Goal: Task Accomplishment & Management: Use online tool/utility

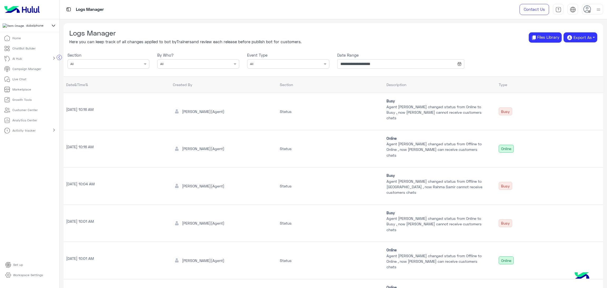
scroll to position [158, 0]
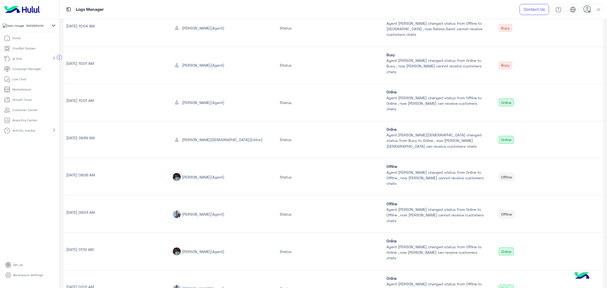
click at [31, 51] on p "ChatBot Builder" at bounding box center [23, 48] width 23 height 5
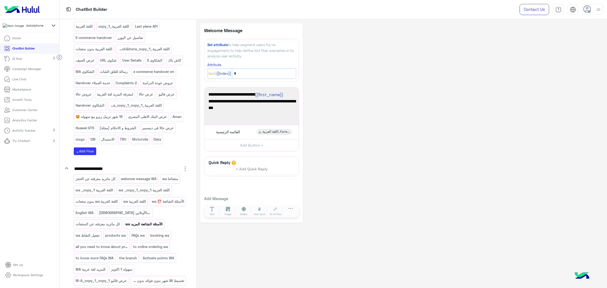
scroll to position [79, 0]
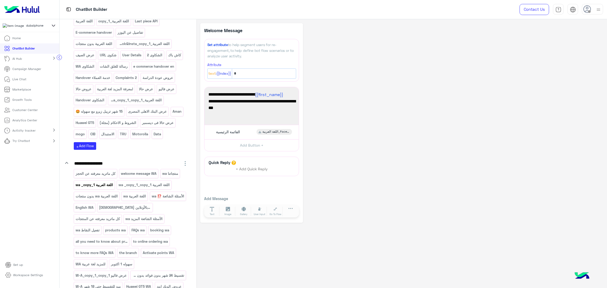
click at [94, 190] on div "اللغة العربية wa _copy_1" at bounding box center [94, 184] width 41 height 9
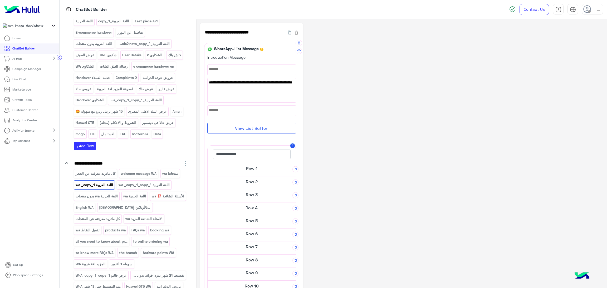
click at [268, 185] on h5 "Row 2" at bounding box center [252, 181] width 88 height 11
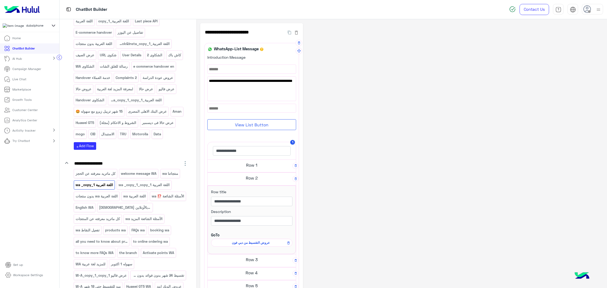
click at [256, 243] on span "عروض التقسيط من دبي فون" at bounding box center [251, 242] width 74 height 5
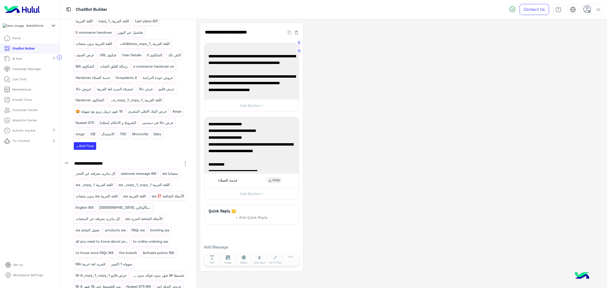
scroll to position [142, 0]
click at [231, 89] on span "العرض لا يسري علي ايفون 17" at bounding box center [251, 90] width 86 height 7
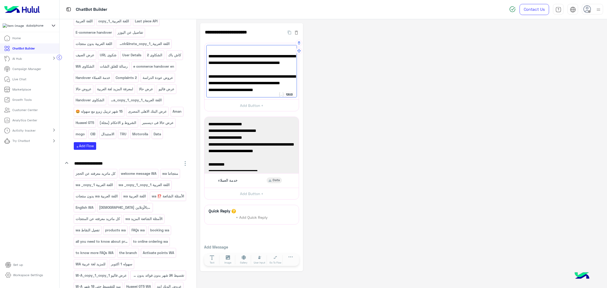
scroll to position [151, 0]
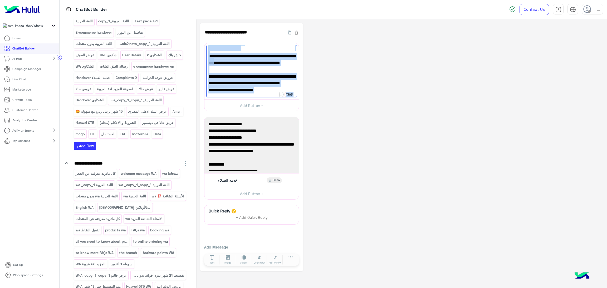
drag, startPoint x: 214, startPoint y: 61, endPoint x: 201, endPoint y: 61, distance: 12.7
click at [201, 61] on div "**********" at bounding box center [251, 147] width 103 height 248
click at [213, 62] on span "✅souhoola: قسط 18 شهر بالسعر الرسمي تريبيل زيرو من خلال الفروع او الاون لاين من…" at bounding box center [251, 68] width 86 height 20
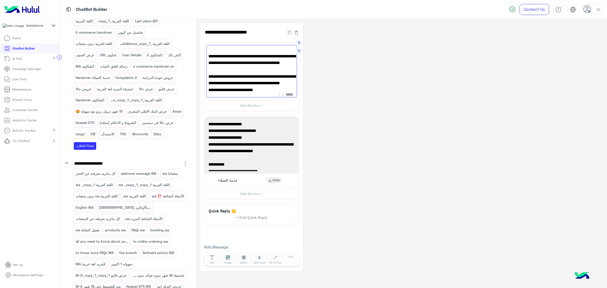
click at [212, 60] on span "✅souhoola: قسط 18 شهر بالسعر الرسمي تريبيل زيرو من خلال الفروع او الاون لاين من…" at bounding box center [251, 68] width 86 height 20
drag, startPoint x: 212, startPoint y: 60, endPoint x: 208, endPoint y: 61, distance: 4.2
click at [208, 61] on span "✅souhoola: قسط 18 شهر بالسعر الرسمي تريبيل زيرو من خلال الفروع او الاون لاين من…" at bounding box center [251, 68] width 86 height 20
click at [211, 93] on div "✅حالا: خصم ٤٠٪ على آيفون ١٧ بالتقسيط من ٢٤ لـ ٣٦ شهر [GEOGRAPHIC_DATA]، من ٢٢ س…" at bounding box center [251, 71] width 91 height 53
paste textarea "*"
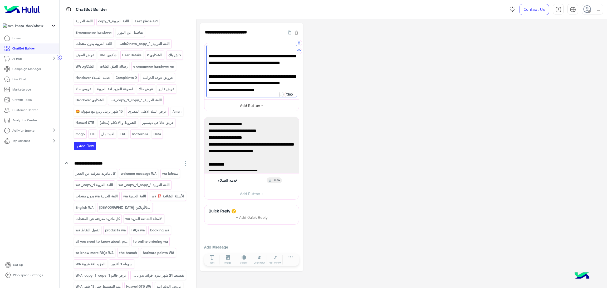
paste textarea "*"
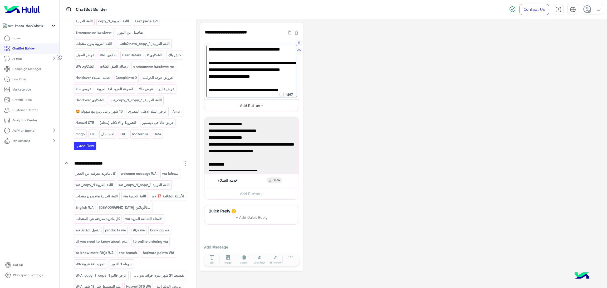
scroll to position [157, 0]
type textarea "**********"
drag, startPoint x: 451, startPoint y: 130, endPoint x: 434, endPoint y: 51, distance: 81.3
click at [452, 130] on div "**********" at bounding box center [401, 147] width 403 height 248
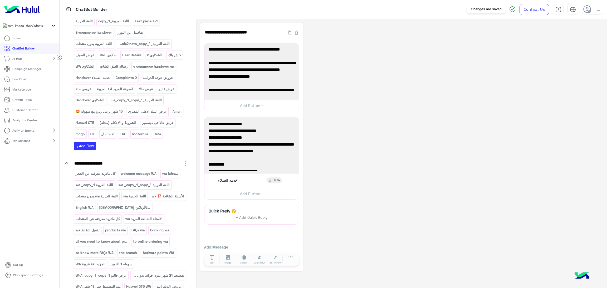
click at [512, 7] on img at bounding box center [512, 9] width 6 height 6
